Goal: Check status: Check status

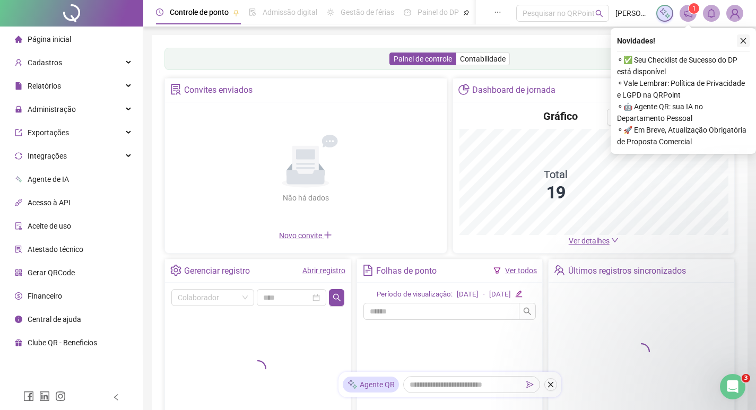
click at [741, 40] on icon "close" at bounding box center [742, 40] width 7 height 7
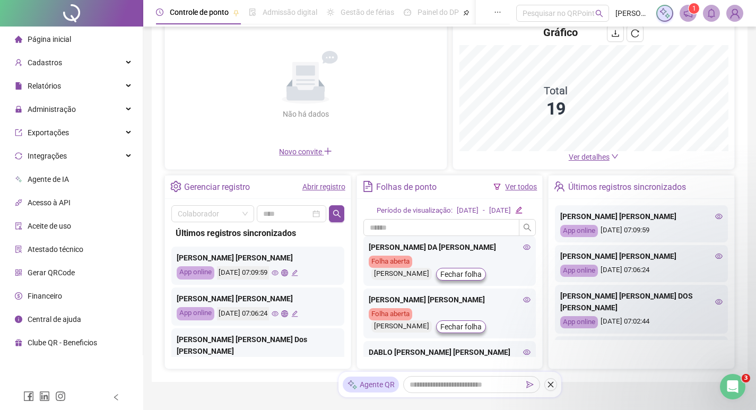
scroll to position [32, 0]
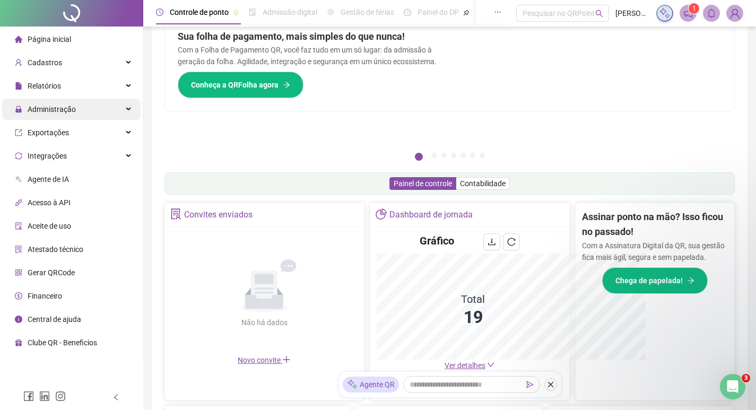
click at [52, 109] on span "Administração" at bounding box center [52, 109] width 48 height 8
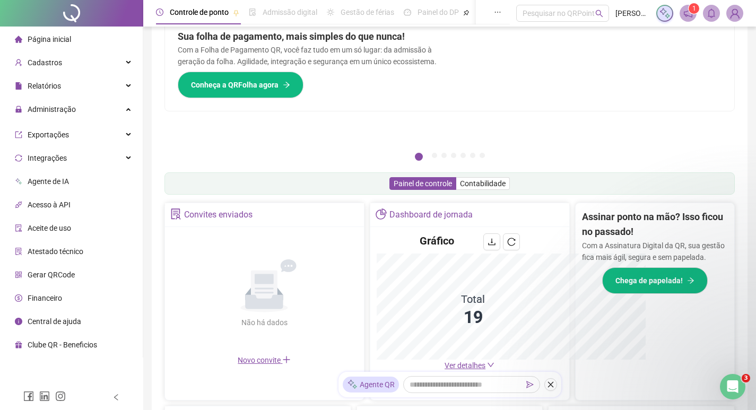
scroll to position [156, 0]
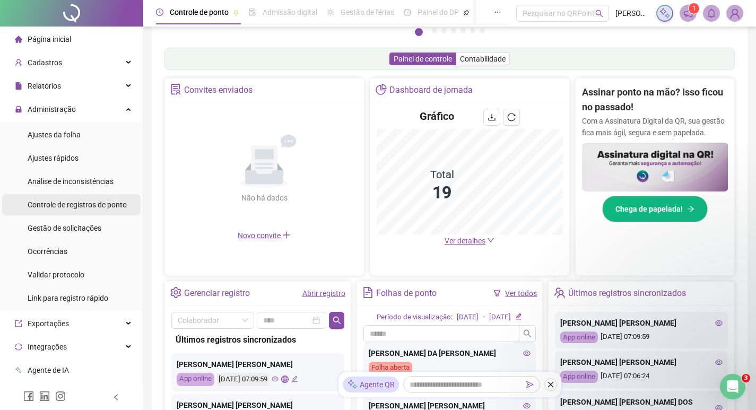
click at [75, 200] on span "Controle de registros de ponto" at bounding box center [77, 204] width 99 height 8
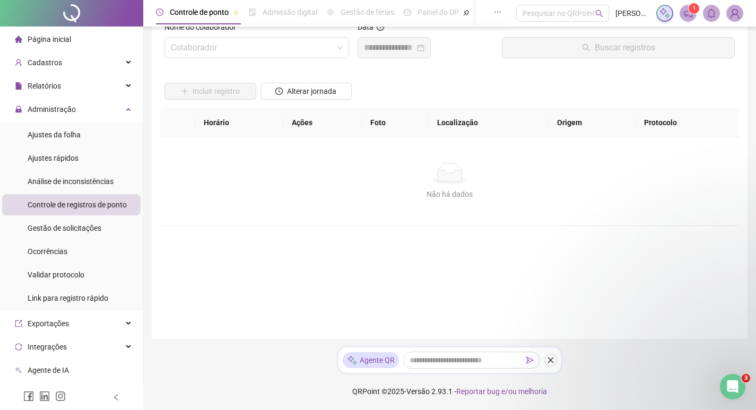
scroll to position [27, 0]
click at [226, 50] on input "search" at bounding box center [252, 48] width 162 height 20
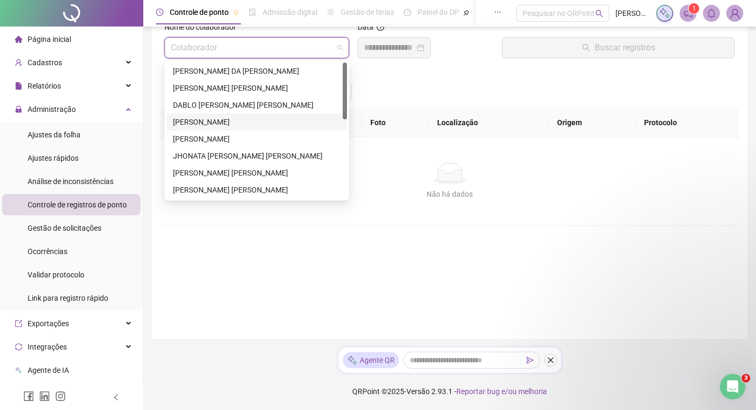
click at [228, 125] on div "[PERSON_NAME]" at bounding box center [257, 122] width 168 height 12
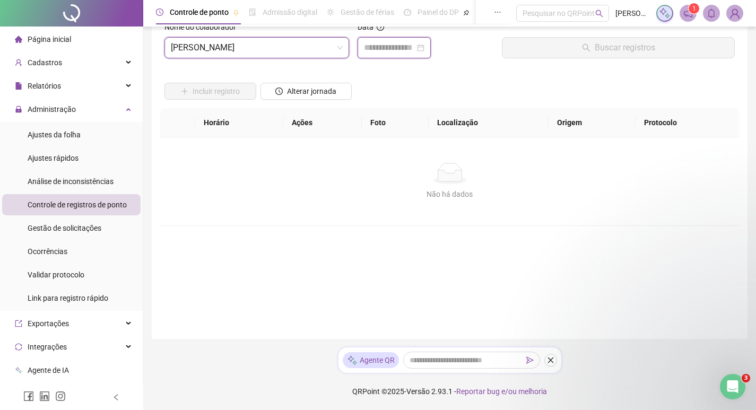
click at [400, 48] on input at bounding box center [389, 47] width 51 height 13
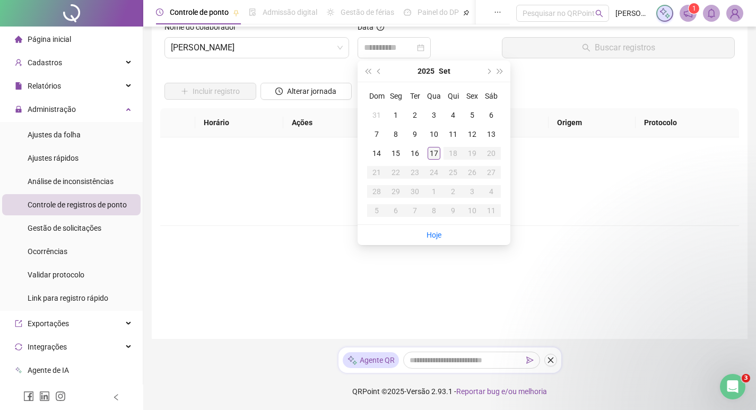
click at [433, 156] on div "17" at bounding box center [433, 153] width 13 height 13
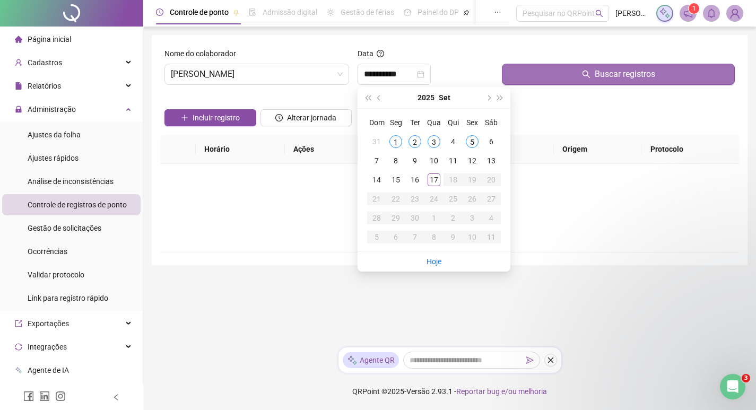
scroll to position [0, 0]
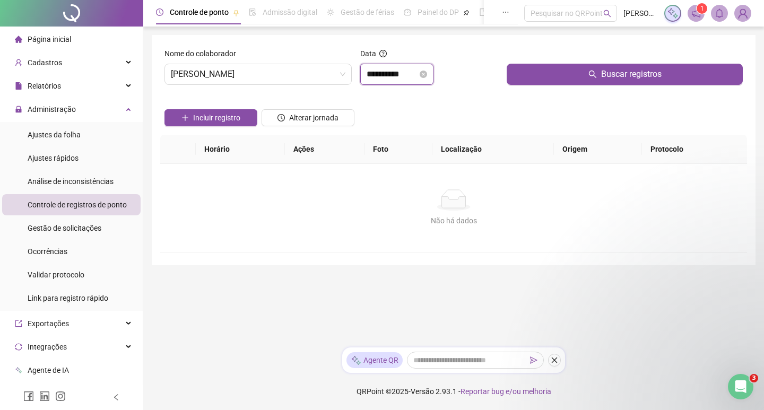
click at [392, 75] on input "**********" at bounding box center [391, 74] width 51 height 13
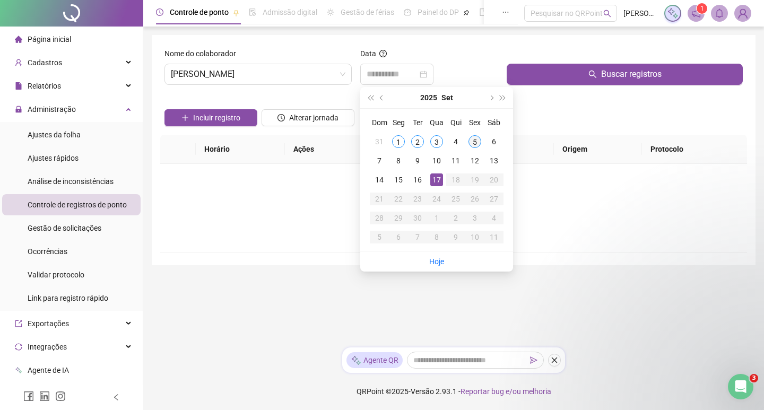
click at [477, 142] on div "5" at bounding box center [474, 141] width 13 height 13
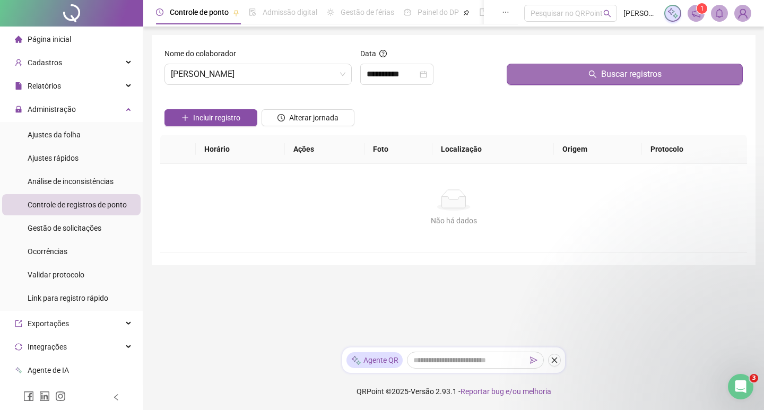
click at [572, 67] on button "Buscar registros" at bounding box center [624, 74] width 236 height 21
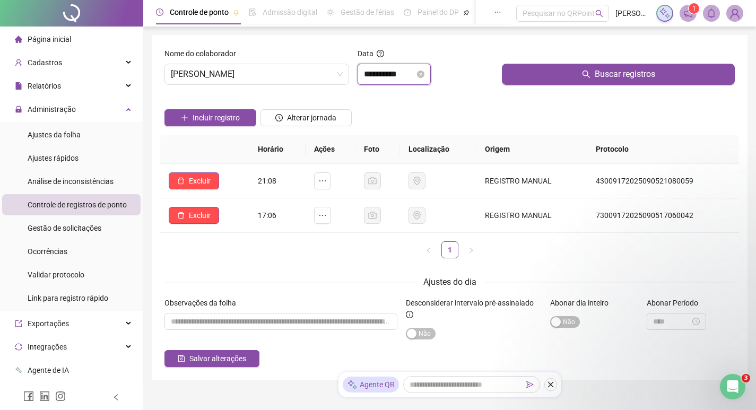
click at [406, 76] on input "**********" at bounding box center [389, 74] width 51 height 13
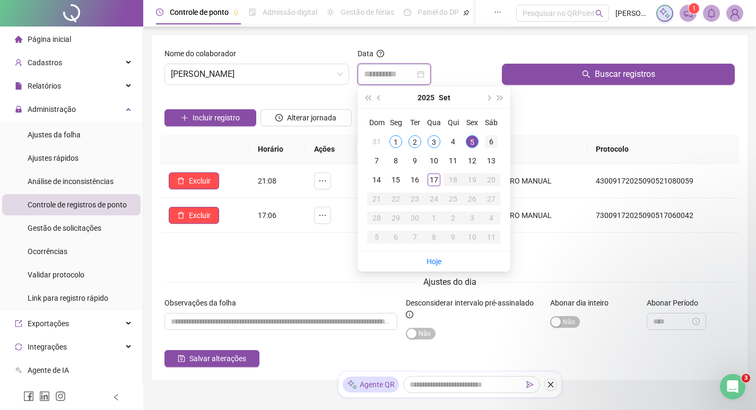
type input "**********"
click at [485, 143] on div "6" at bounding box center [491, 141] width 13 height 13
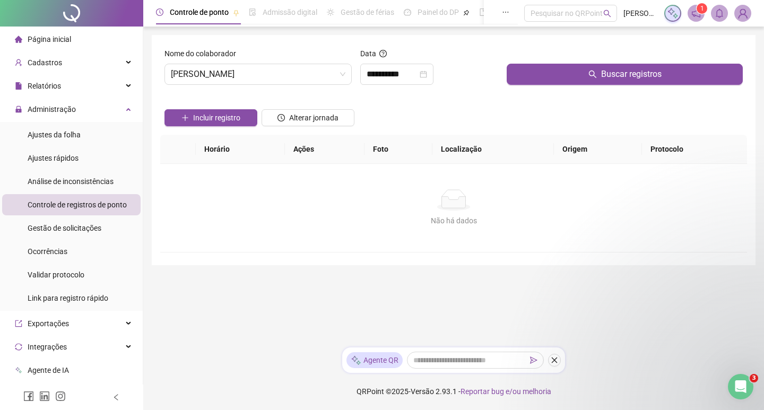
click at [544, 91] on div "Buscar registros" at bounding box center [624, 71] width 244 height 46
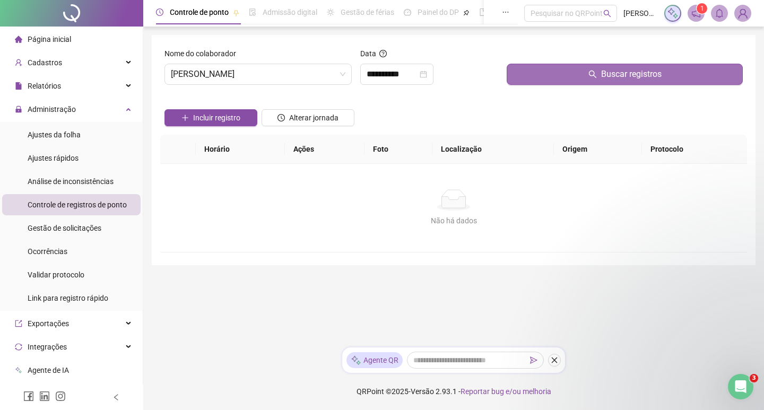
click at [544, 82] on button "Buscar registros" at bounding box center [624, 74] width 236 height 21
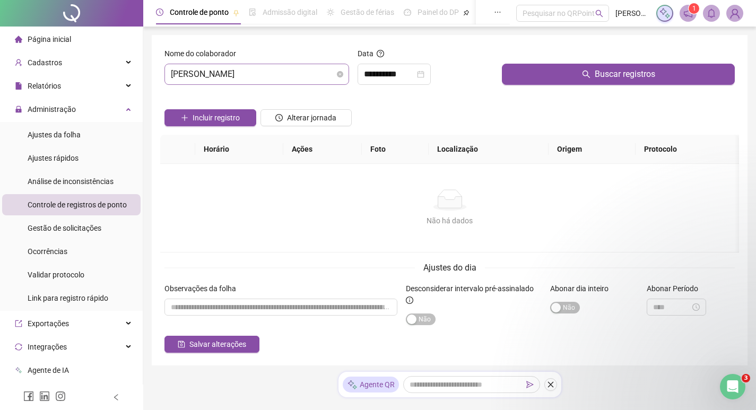
click at [299, 76] on span "[PERSON_NAME]" at bounding box center [257, 74] width 172 height 20
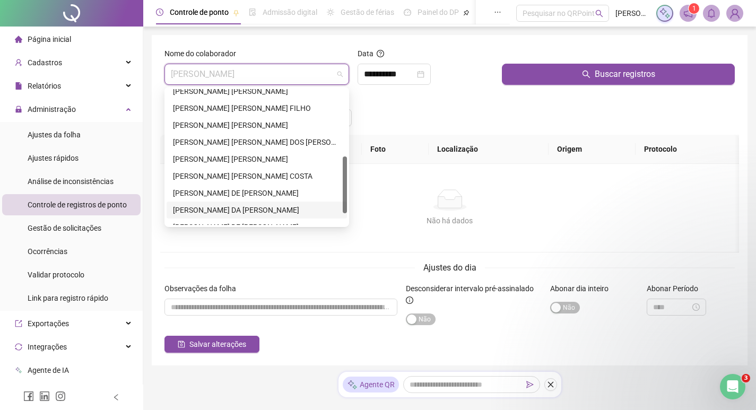
scroll to position [187, 0]
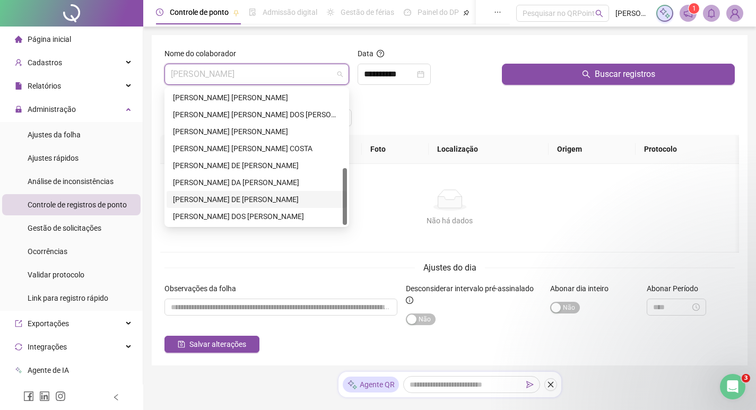
click at [230, 198] on div "[PERSON_NAME] DE [PERSON_NAME]" at bounding box center [257, 200] width 168 height 12
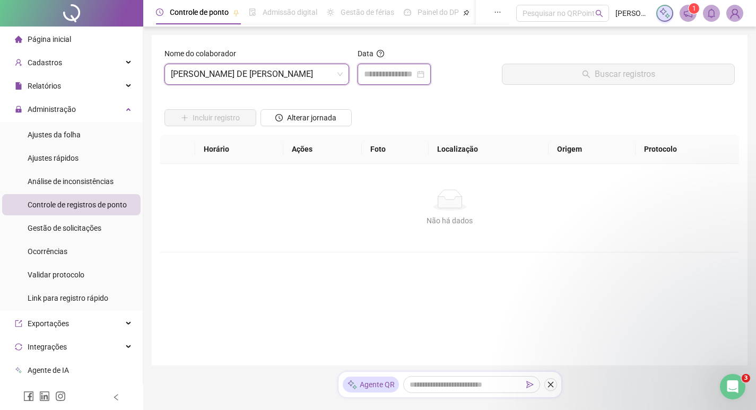
click at [383, 73] on input at bounding box center [389, 74] width 51 height 13
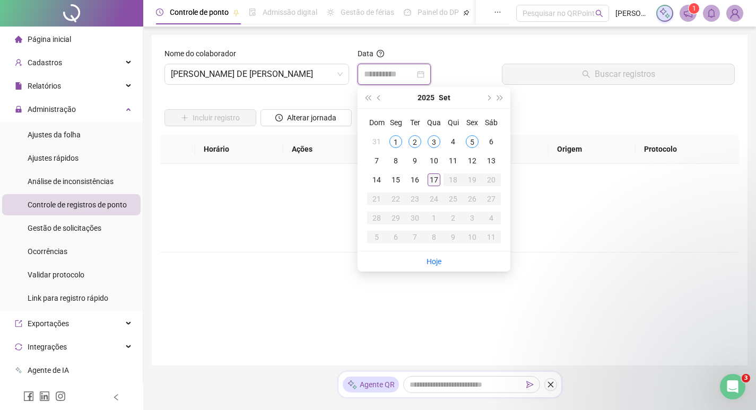
type input "**********"
click at [434, 181] on div "17" at bounding box center [433, 179] width 13 height 13
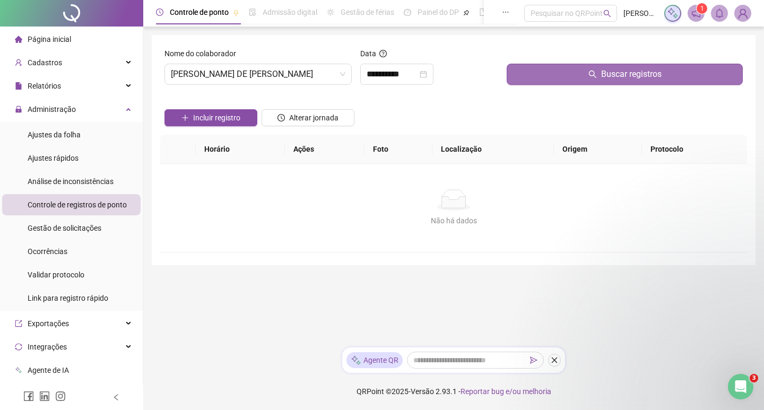
drag, startPoint x: 589, startPoint y: 57, endPoint x: 584, endPoint y: 69, distance: 13.4
click at [590, 57] on div at bounding box center [624, 56] width 236 height 16
click at [583, 74] on button "Buscar registros" at bounding box center [624, 74] width 236 height 21
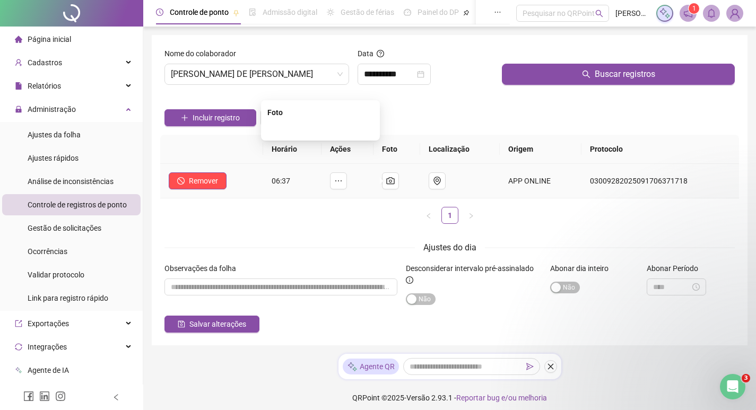
click at [320, 129] on img at bounding box center [320, 129] width 0 height 0
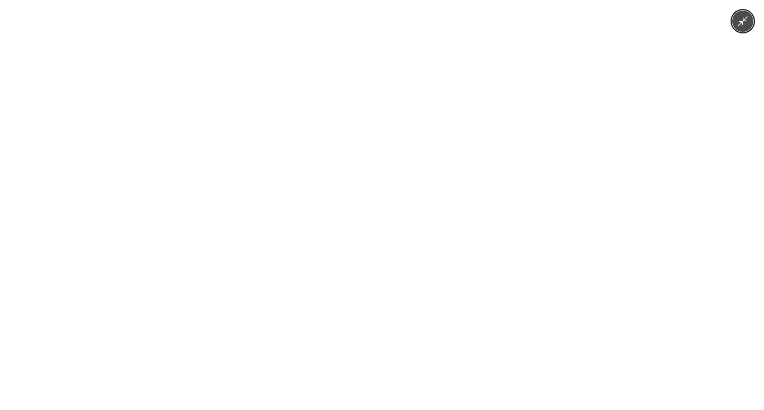
click at [744, 27] on icon "Minimize image" at bounding box center [743, 21] width 12 height 12
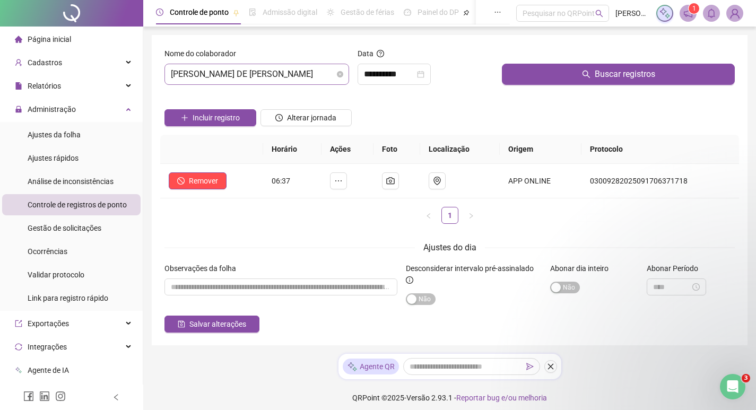
click at [278, 79] on span "[PERSON_NAME] DE [PERSON_NAME]" at bounding box center [257, 74] width 172 height 20
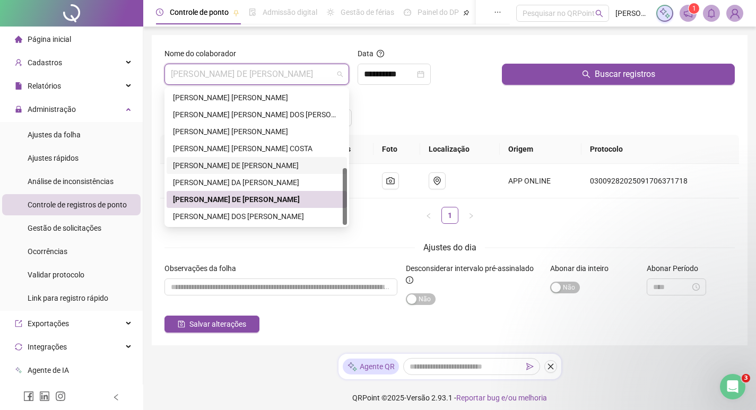
scroll to position [0, 0]
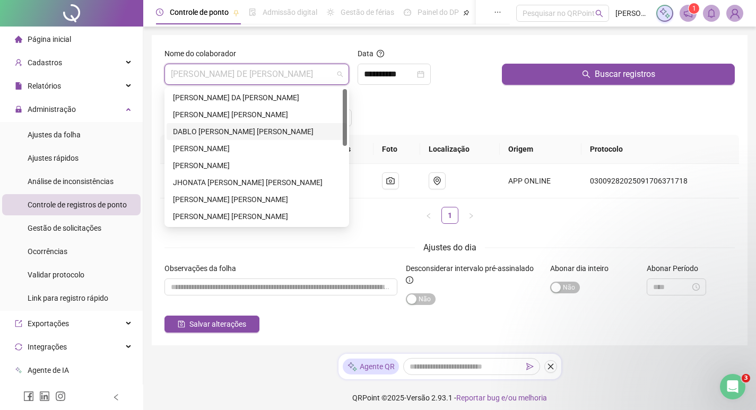
click at [231, 130] on div "DABLO [PERSON_NAME] [PERSON_NAME]" at bounding box center [257, 132] width 168 height 12
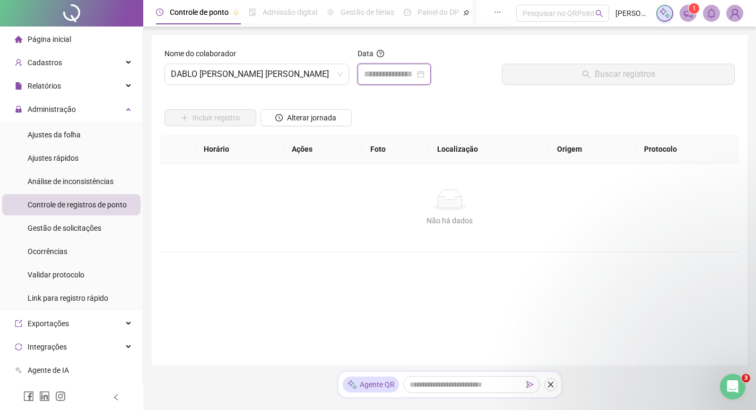
click at [377, 71] on input at bounding box center [389, 74] width 51 height 13
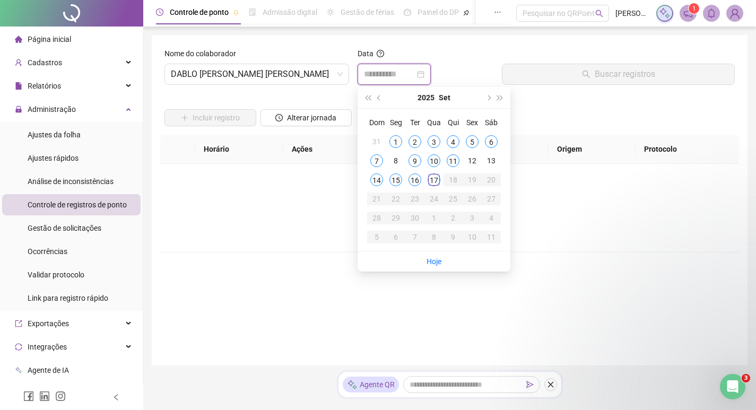
type input "**********"
click at [432, 180] on div "17" at bounding box center [433, 179] width 13 height 13
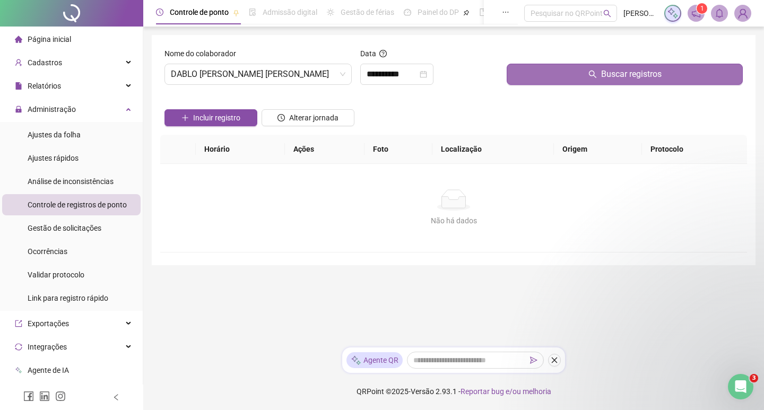
click at [587, 81] on button "Buscar registros" at bounding box center [624, 74] width 236 height 21
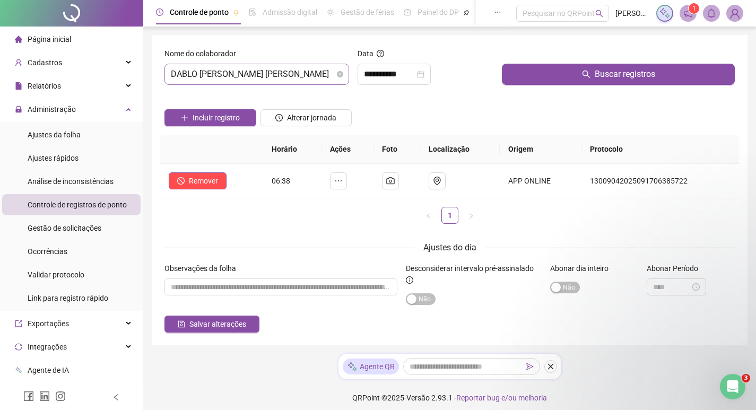
click at [240, 74] on span "DABLO [PERSON_NAME] [PERSON_NAME]" at bounding box center [257, 74] width 172 height 20
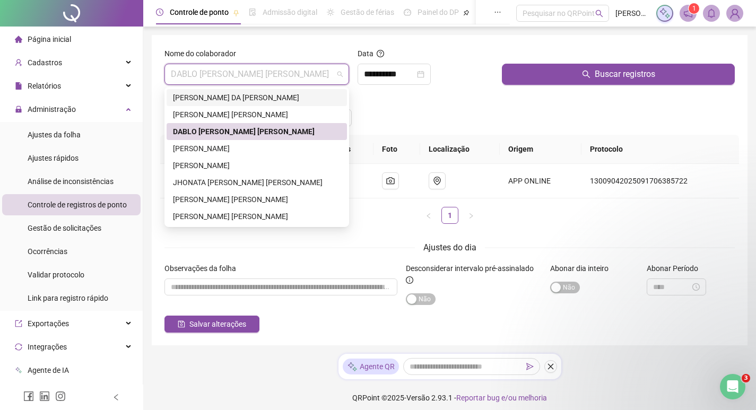
click at [273, 99] on div "[PERSON_NAME] DA [PERSON_NAME]" at bounding box center [257, 98] width 168 height 12
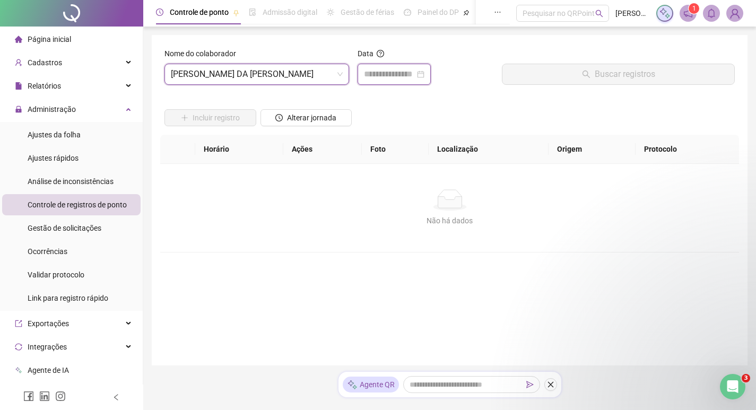
click at [381, 80] on input at bounding box center [389, 74] width 51 height 13
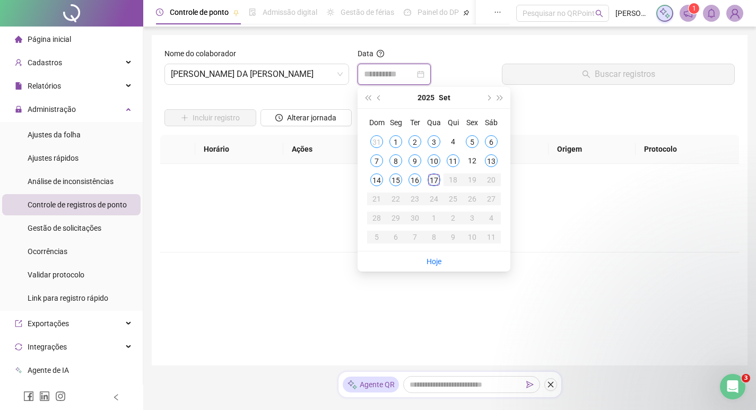
type input "**********"
click at [434, 185] on div "17" at bounding box center [433, 179] width 13 height 13
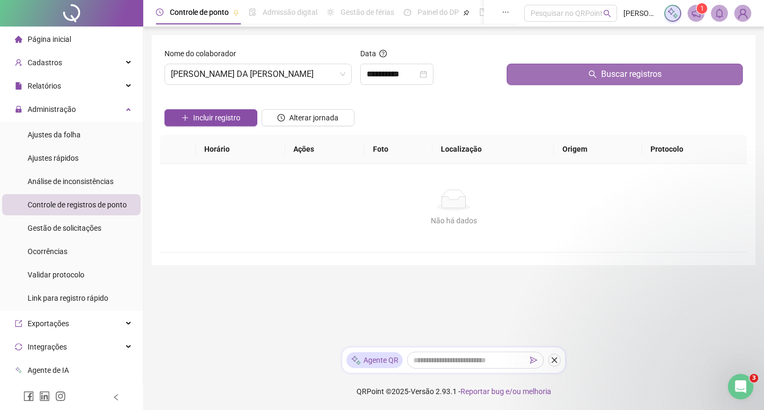
click at [552, 81] on button "Buscar registros" at bounding box center [624, 74] width 236 height 21
